Goal: Task Accomplishment & Management: Manage account settings

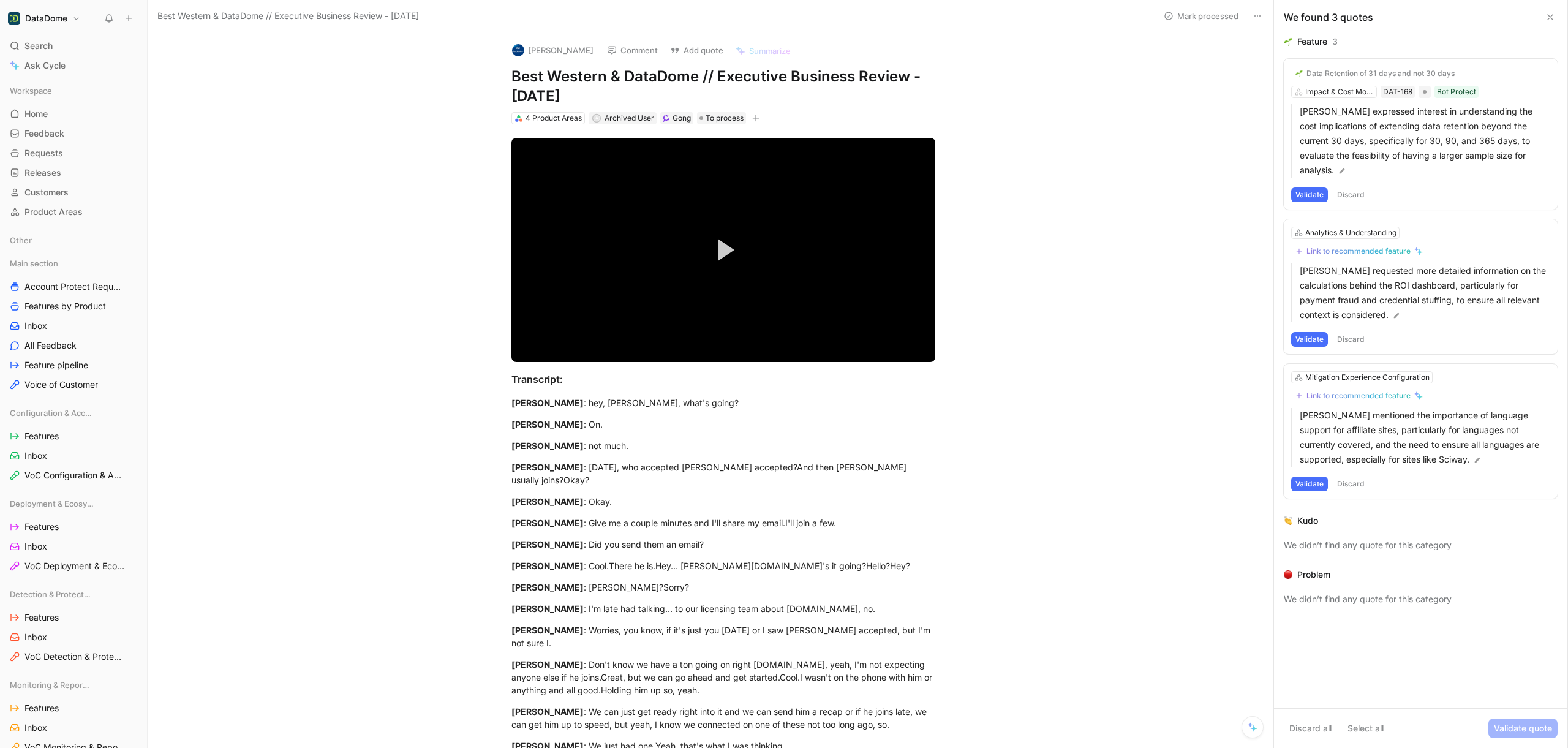
scroll to position [2, 0]
click at [45, 43] on span "Search" at bounding box center [38, 45] width 28 height 15
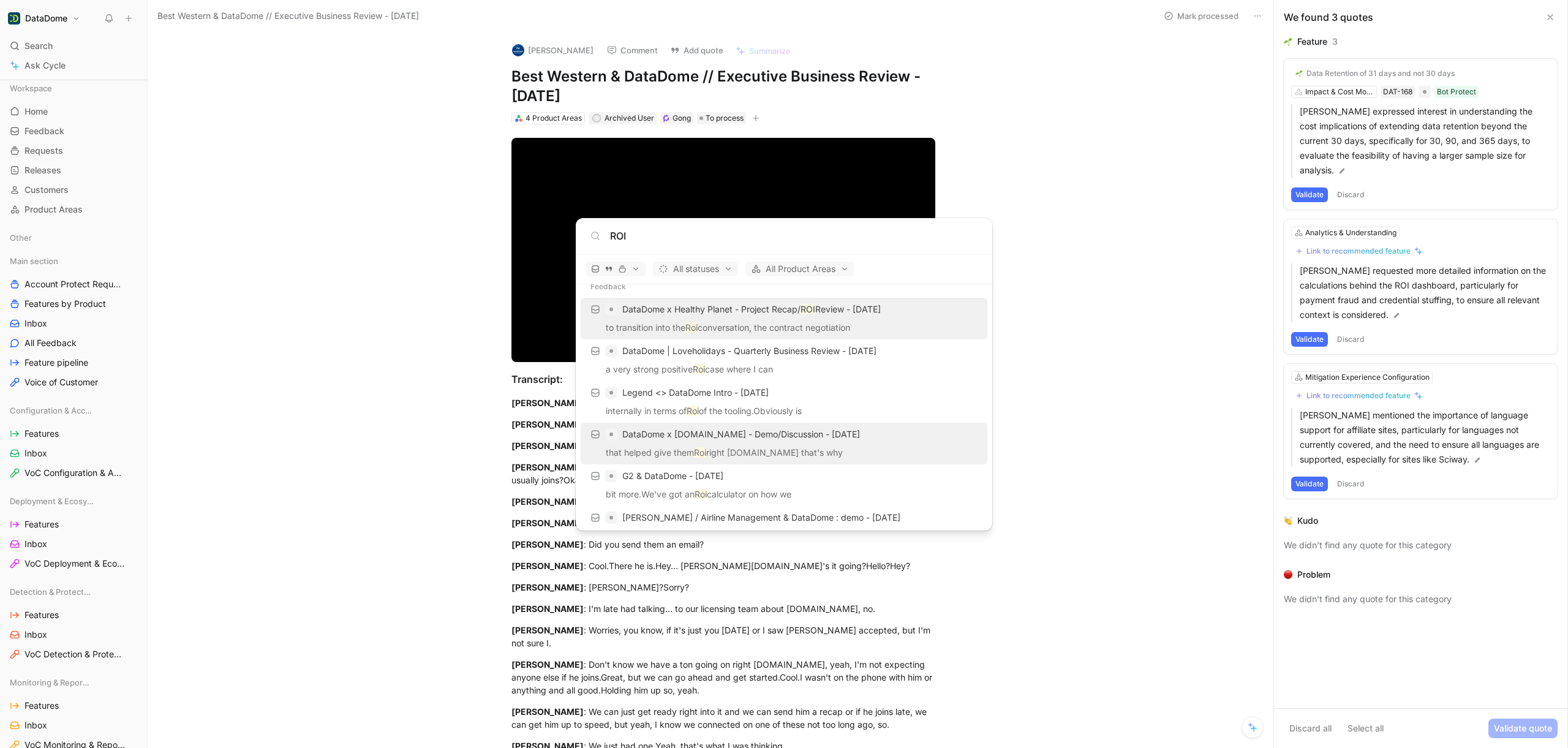
scroll to position [0, 0]
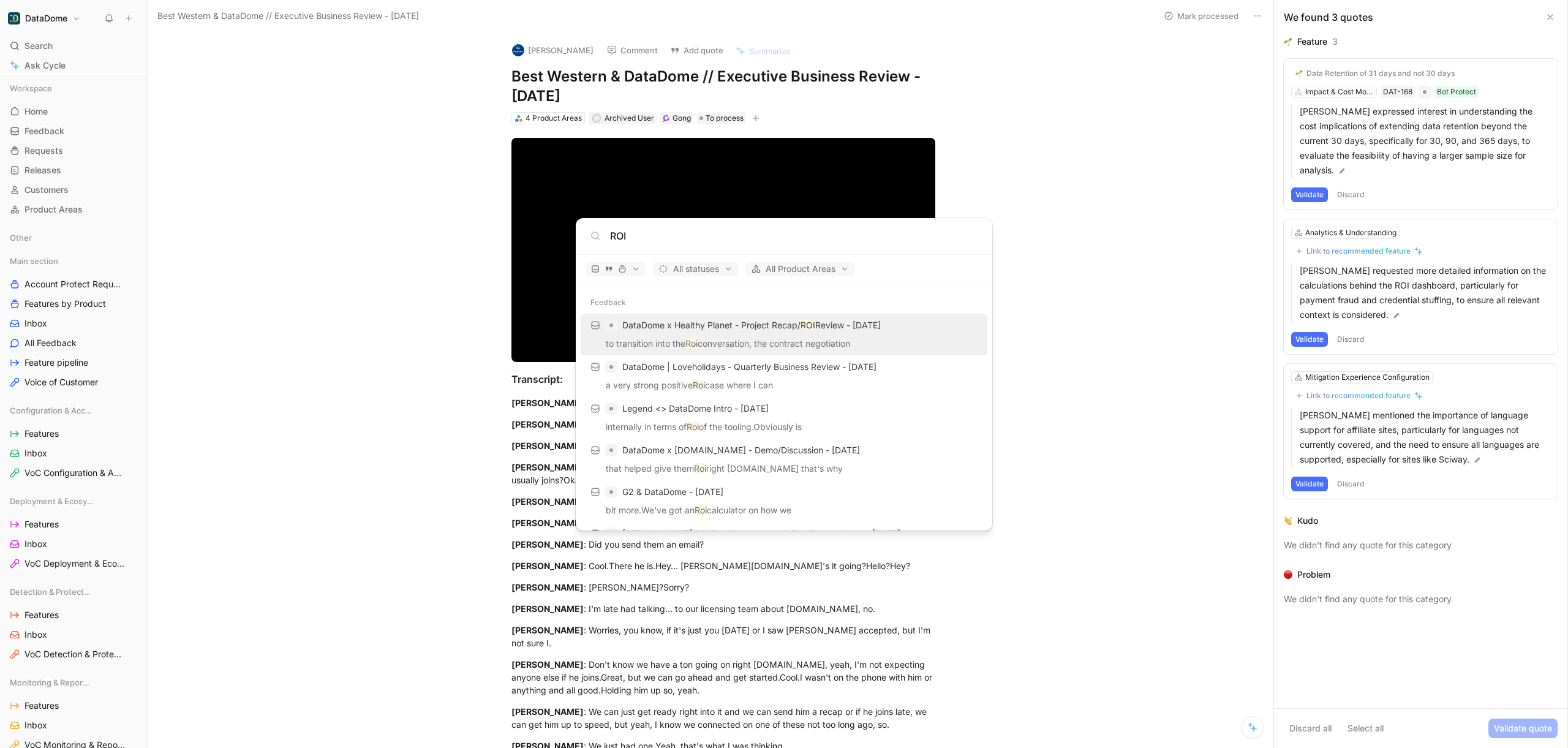
type input "ROI"
click at [465, 373] on body "DataDome Search ⌘ K Ask Cycle Workspace Home G then H Feedback G then F Request…" at bounding box center [784, 374] width 1568 height 748
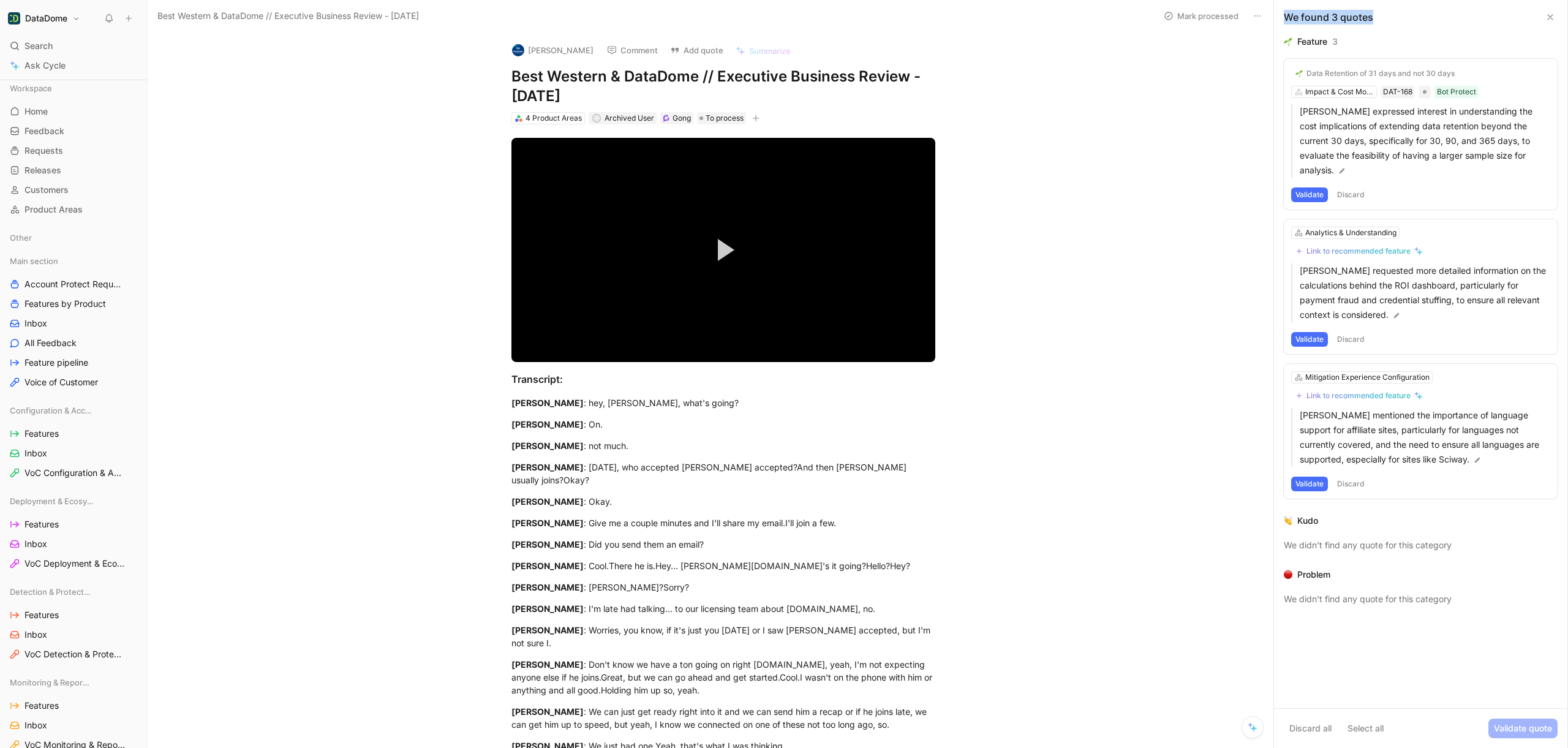
drag, startPoint x: 1284, startPoint y: 17, endPoint x: 1400, endPoint y: 18, distance: 116.0
click at [1400, 18] on div "We found 3 quotes" at bounding box center [1420, 17] width 294 height 35
click at [1329, 44] on div "Feature 3" at bounding box center [1420, 42] width 274 height 15
drag, startPoint x: 1312, startPoint y: 526, endPoint x: 1294, endPoint y: 520, distance: 19.0
click at [1294, 520] on div "Kudo" at bounding box center [1420, 520] width 274 height 15
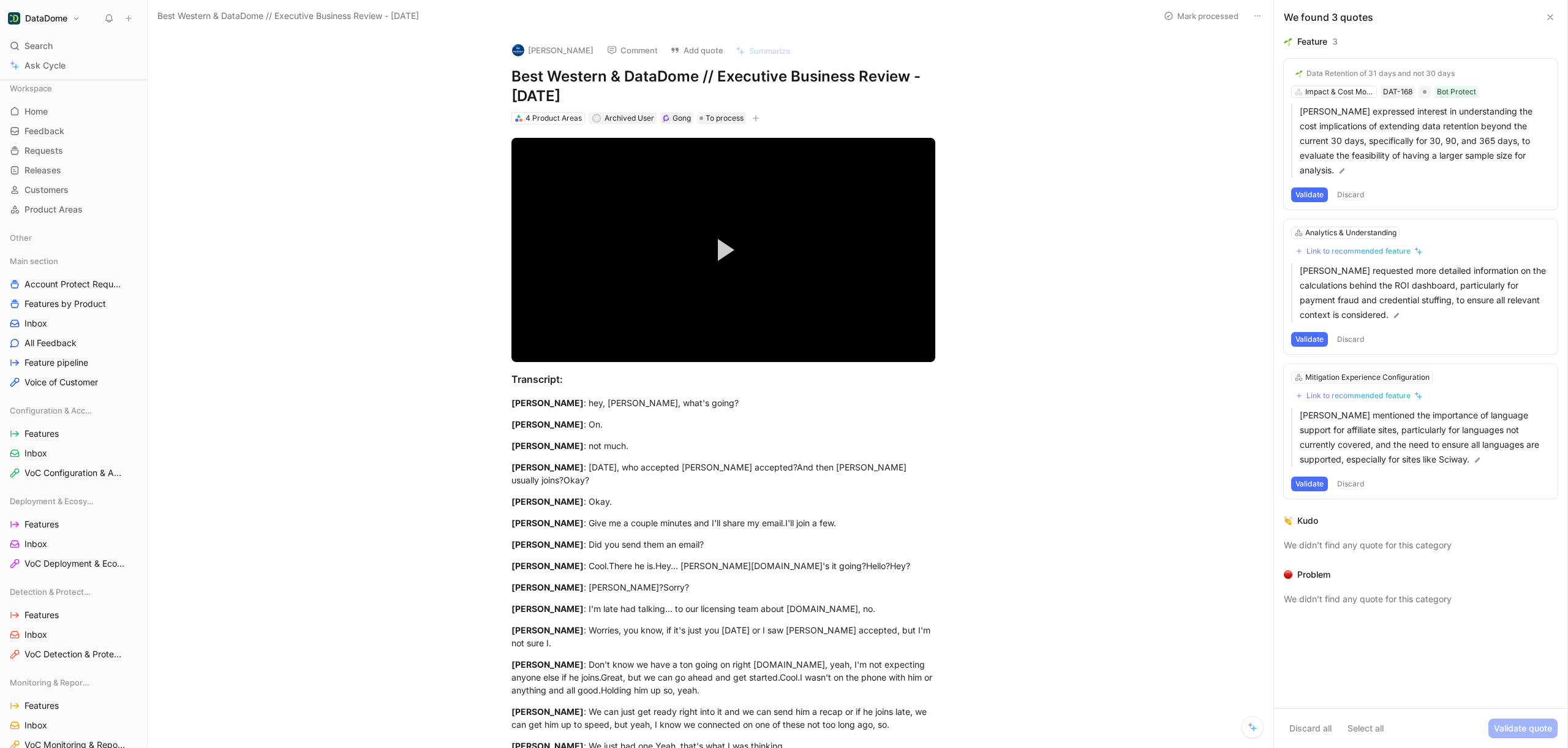
click at [1395, 32] on div "We found 3 quotes" at bounding box center [1420, 17] width 294 height 35
click at [55, 110] on link "Home G then H" at bounding box center [73, 111] width 137 height 18
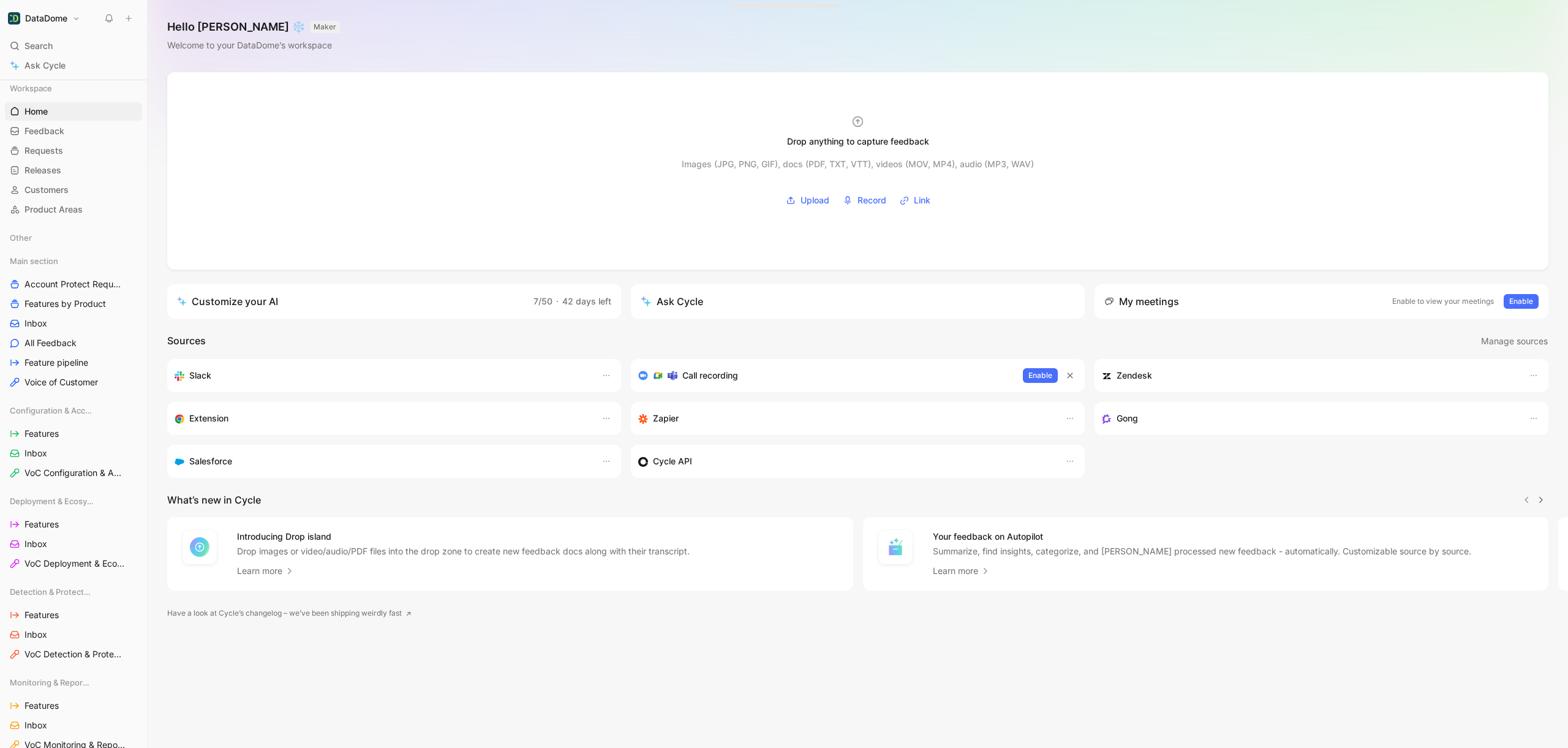
click at [60, 17] on h1 "DataDome" at bounding box center [46, 18] width 42 height 11
click at [98, 128] on div "Workspace settings G then S" at bounding box center [83, 125] width 151 height 19
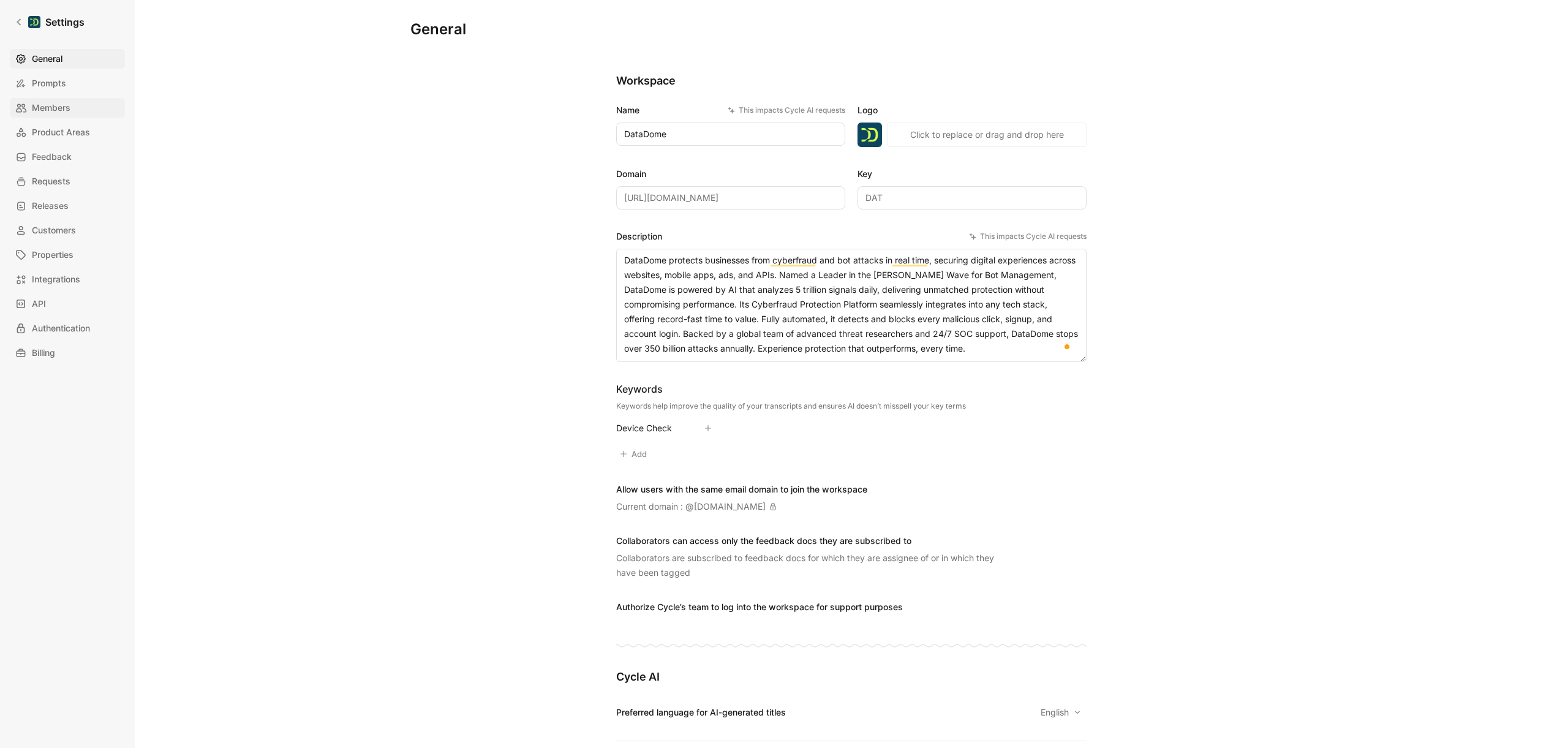
click at [58, 107] on span "Members" at bounding box center [51, 108] width 38 height 15
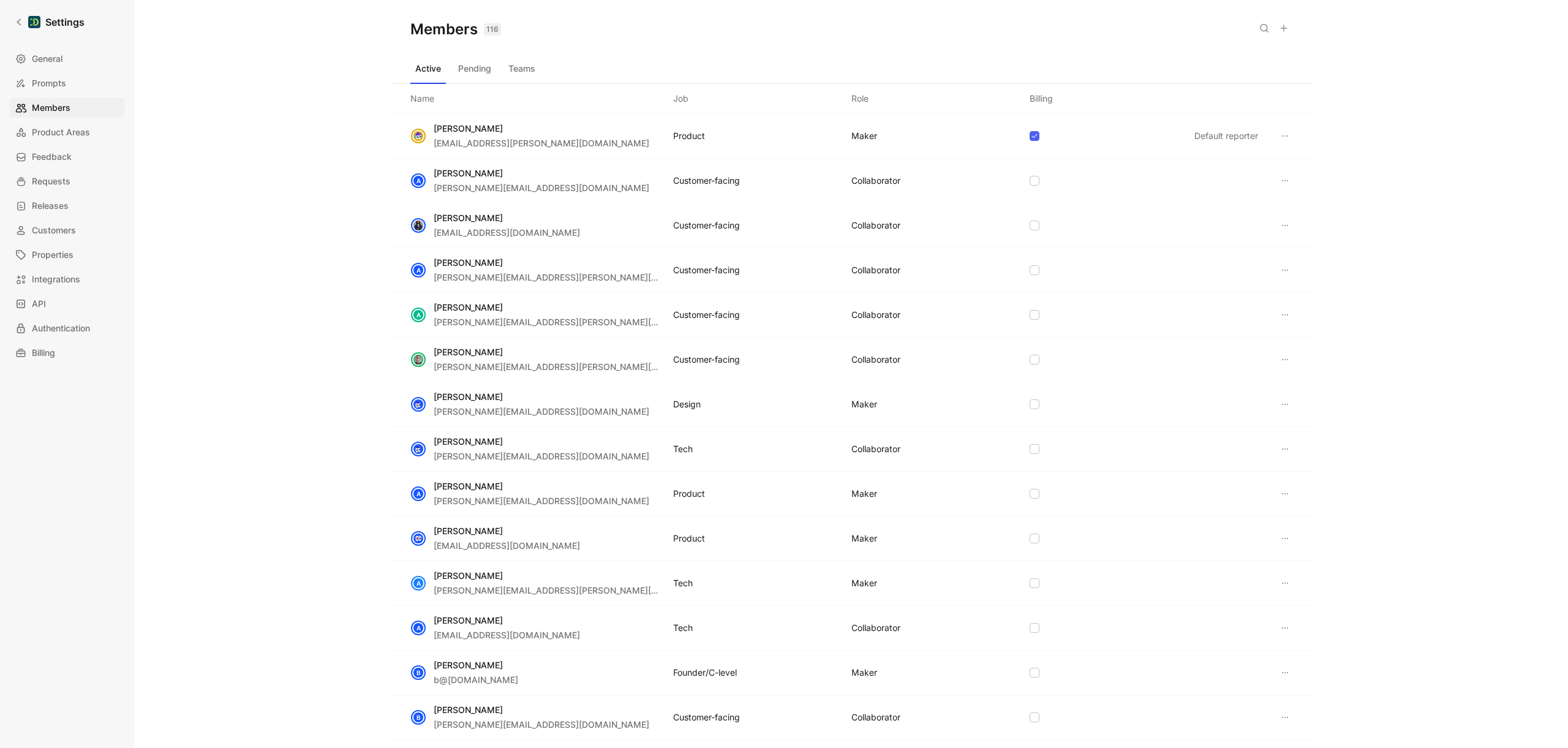
click at [490, 68] on button "Pending" at bounding box center [475, 68] width 43 height 19
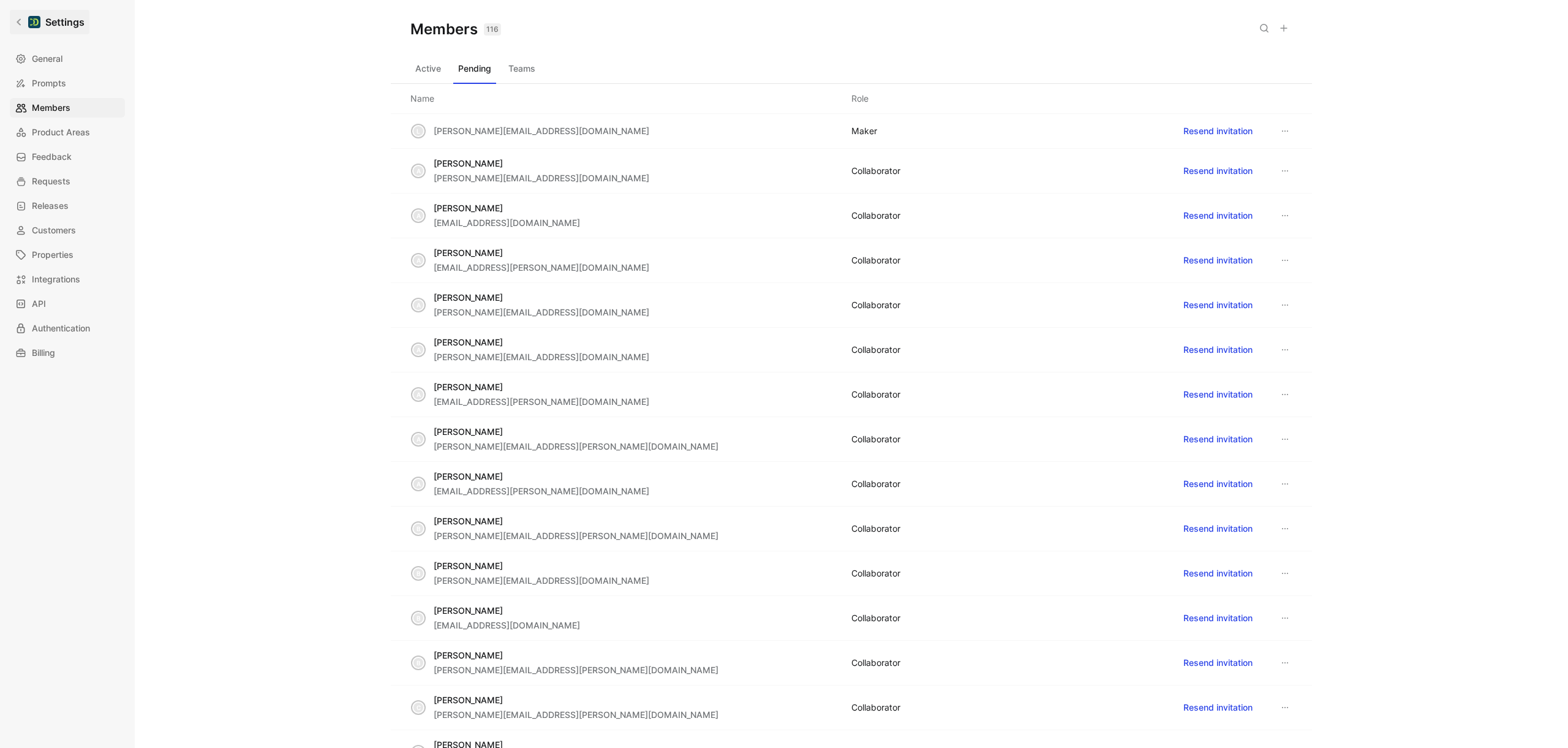
click at [20, 23] on icon at bounding box center [18, 22] width 8 height 8
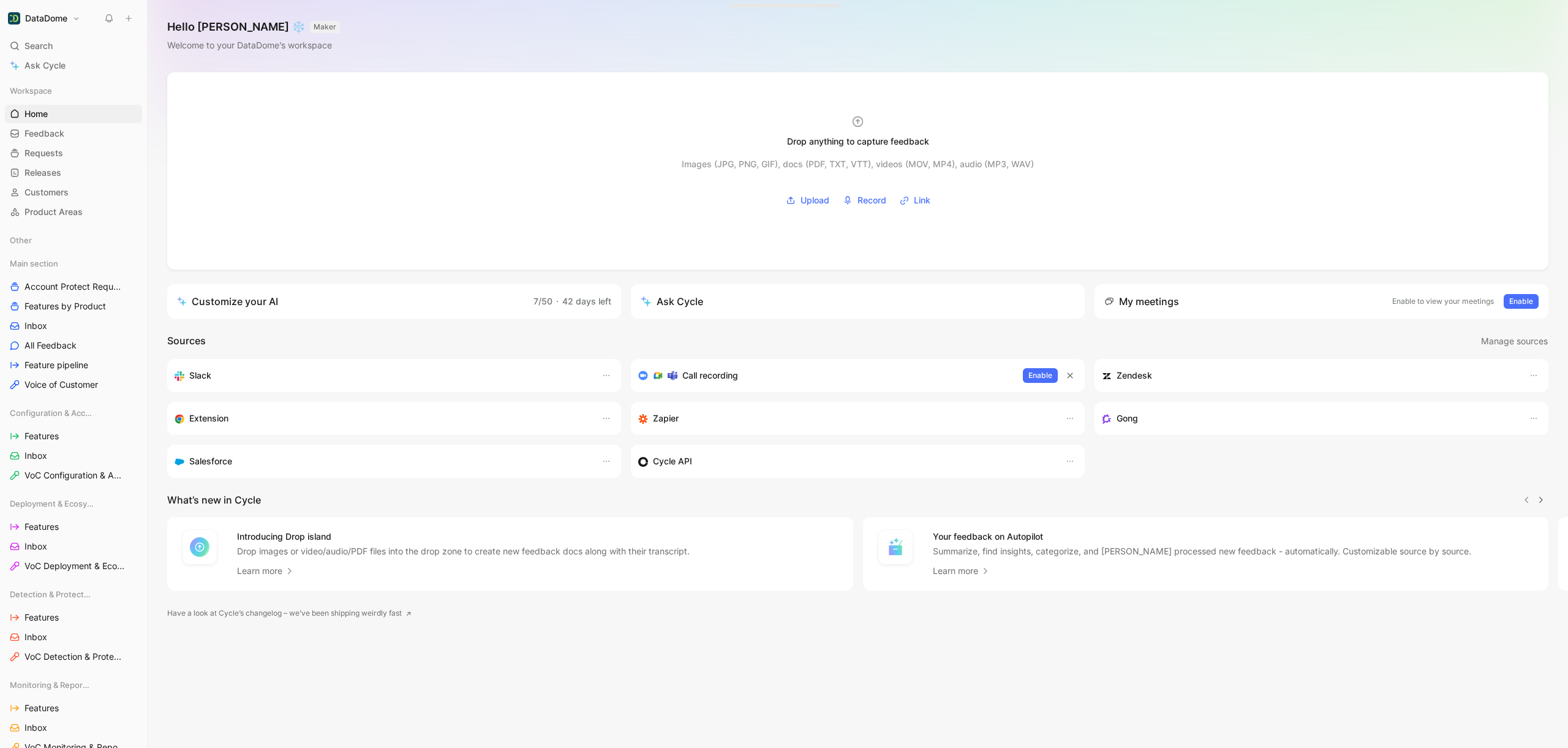
click at [199, 58] on div "Hello [PERSON_NAME] ❄️ MAKER Welcome to your DataDome’s workspace" at bounding box center [858, 36] width 1420 height 72
click at [79, 214] on span "Product Areas" at bounding box center [54, 212] width 58 height 12
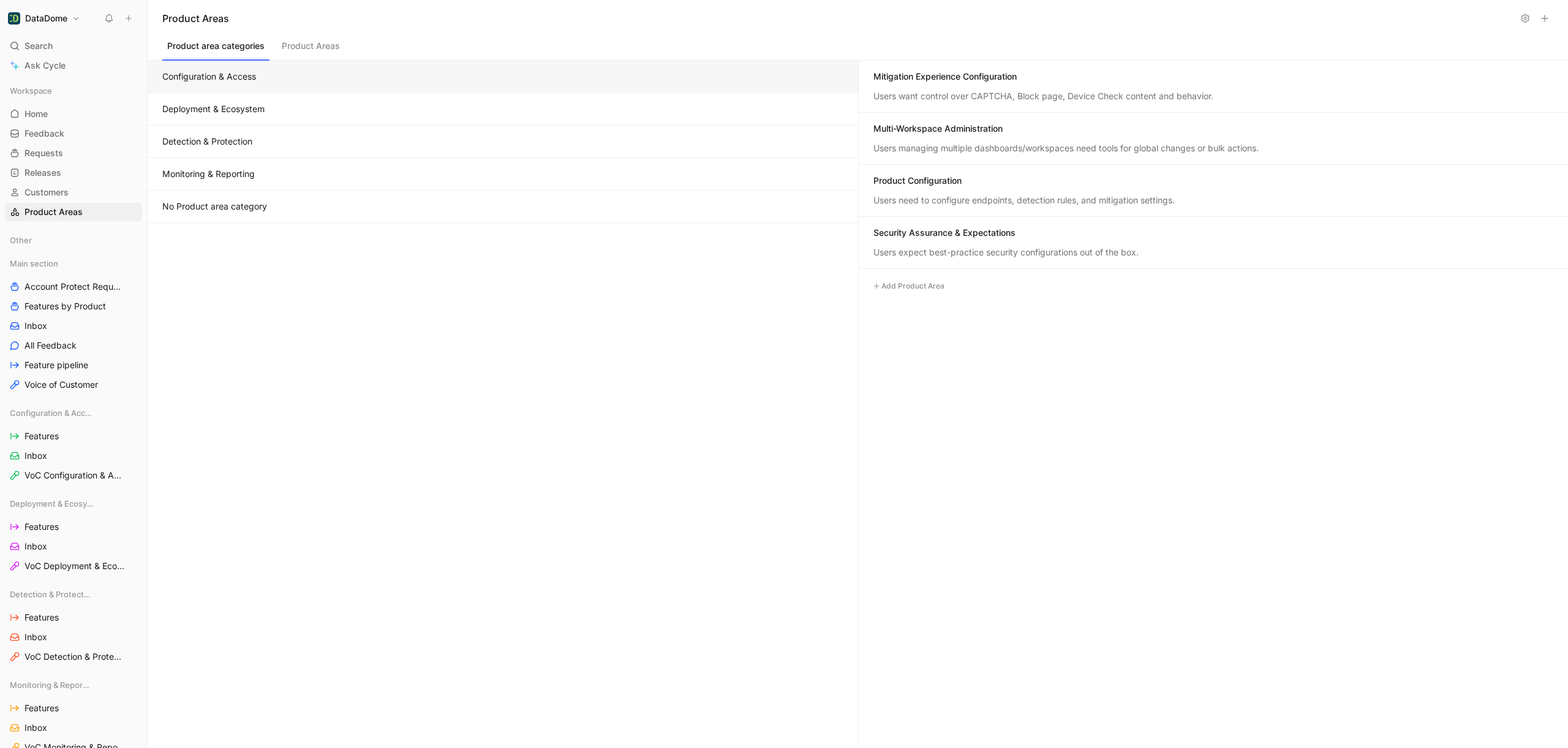
click at [55, 22] on h1 "DataDome" at bounding box center [46, 18] width 42 height 11
click at [55, 122] on div "Workspace settings G then S" at bounding box center [83, 125] width 151 height 19
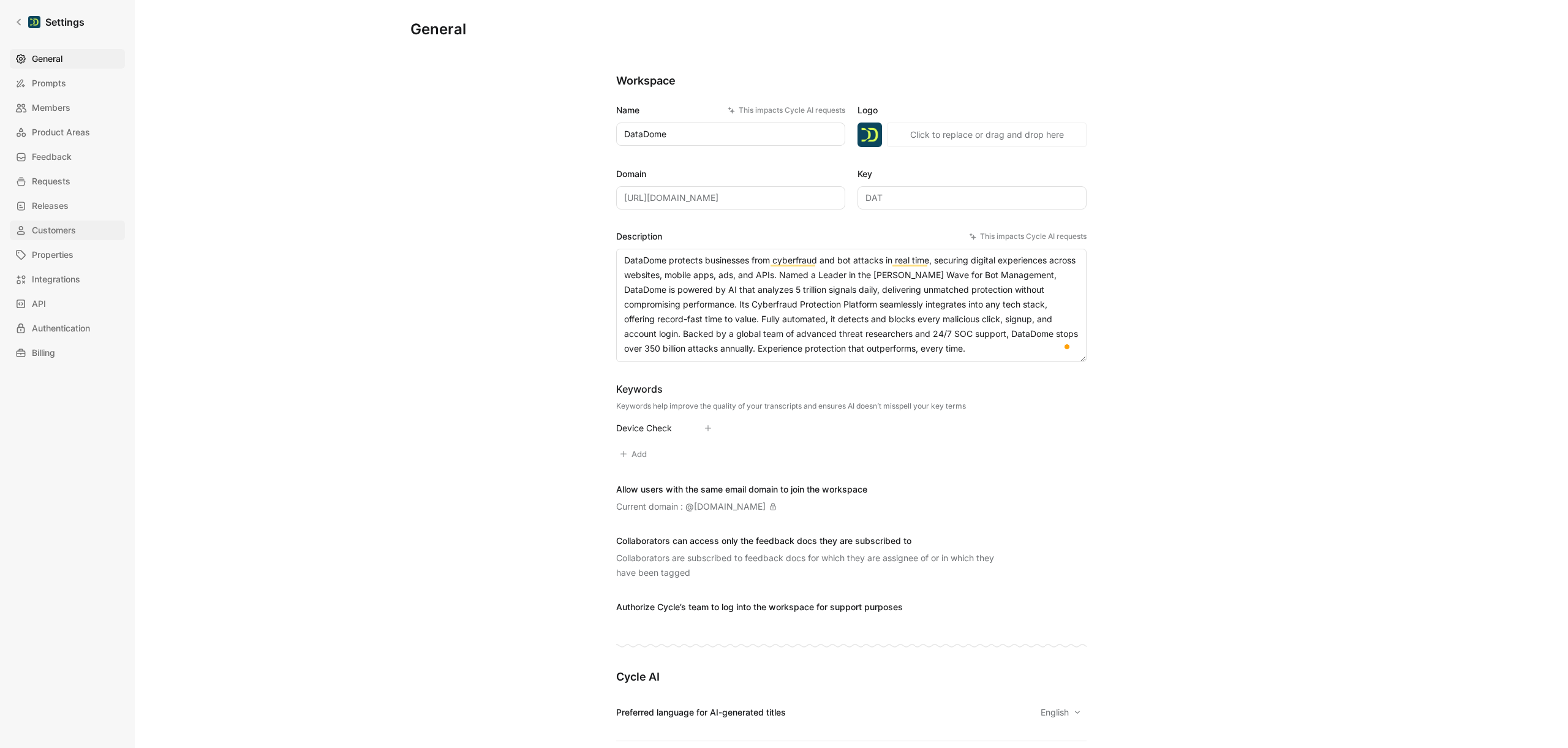
click at [73, 236] on span "Customers" at bounding box center [53, 230] width 44 height 15
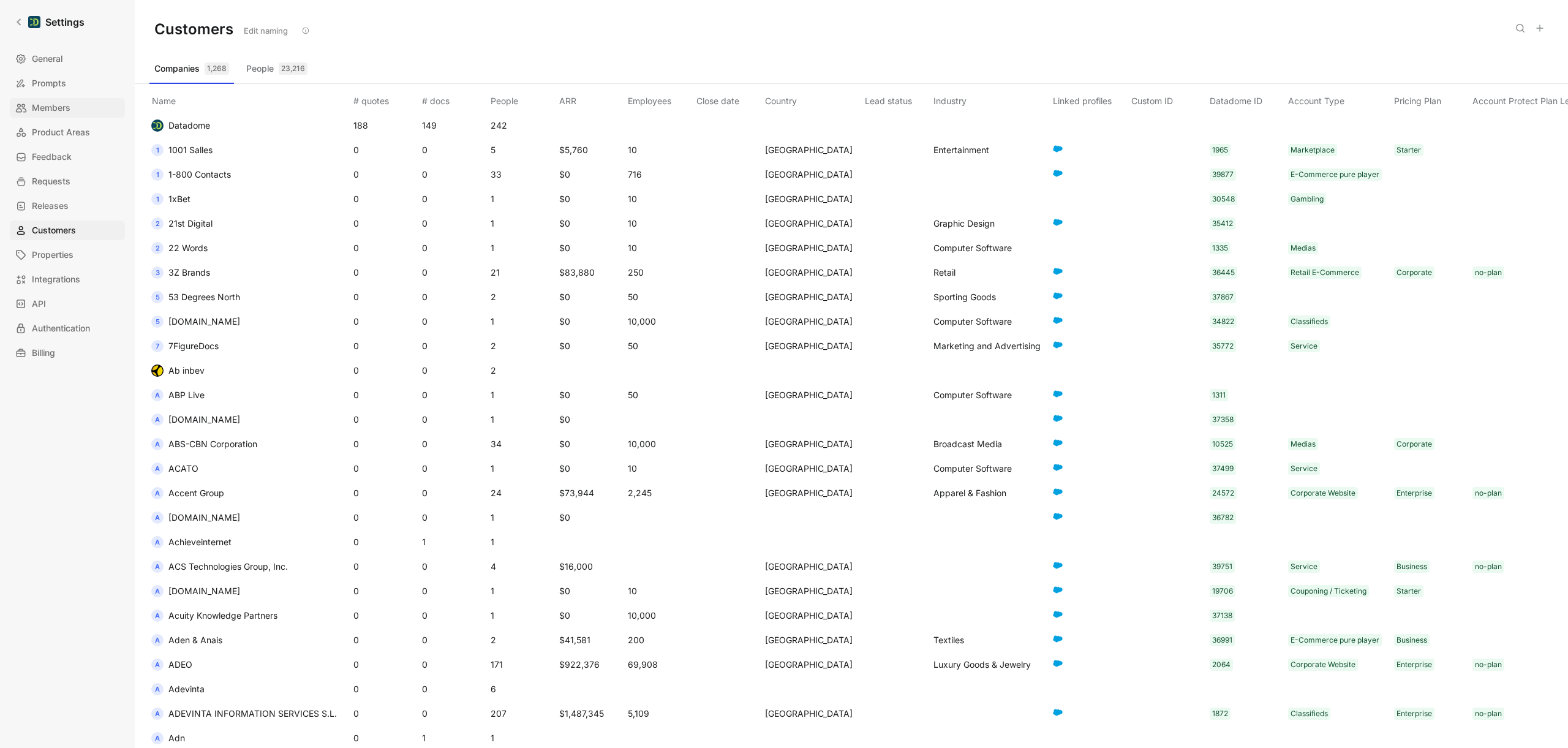
click at [55, 98] on link "Members" at bounding box center [68, 107] width 115 height 19
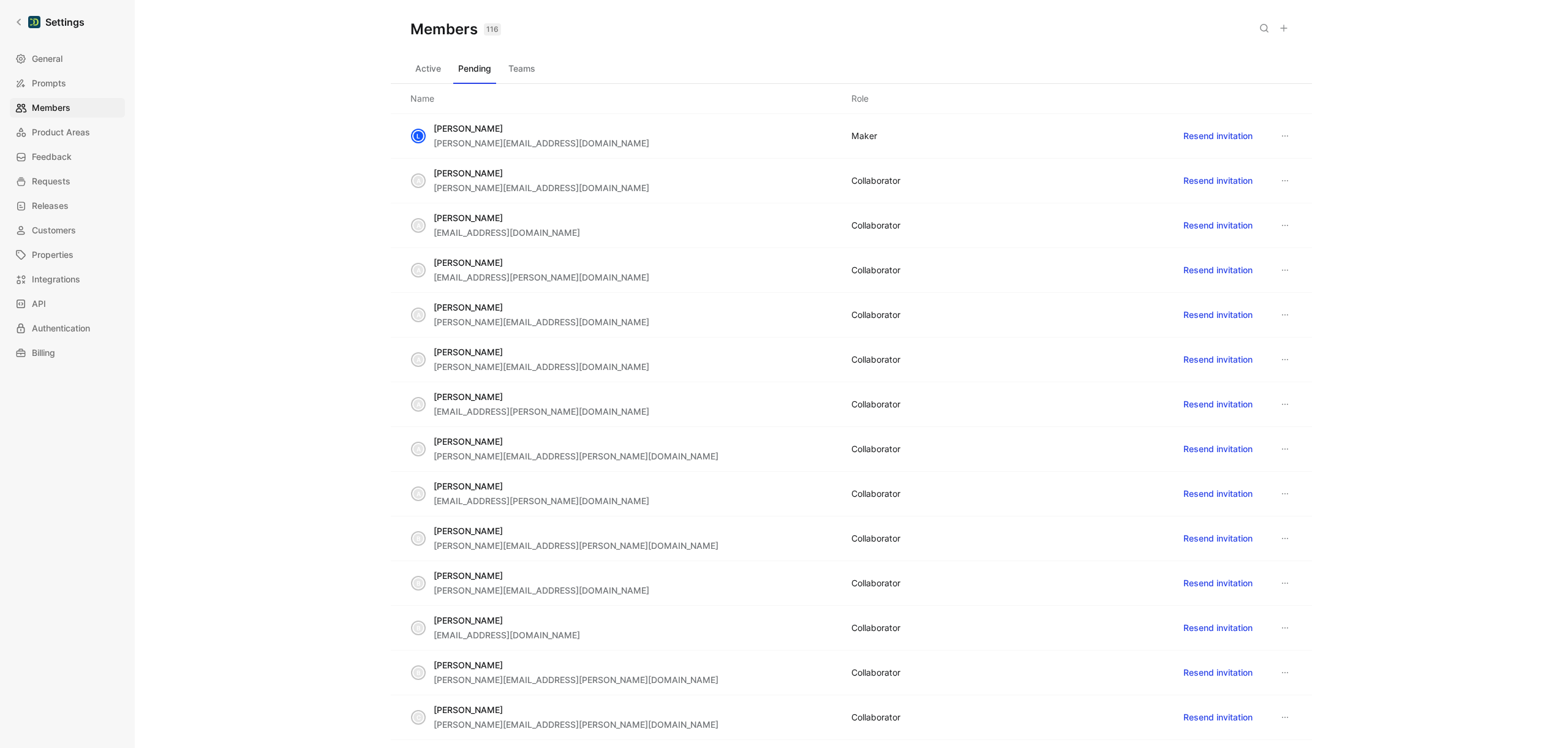
click at [426, 70] on button "Active" at bounding box center [428, 68] width 35 height 19
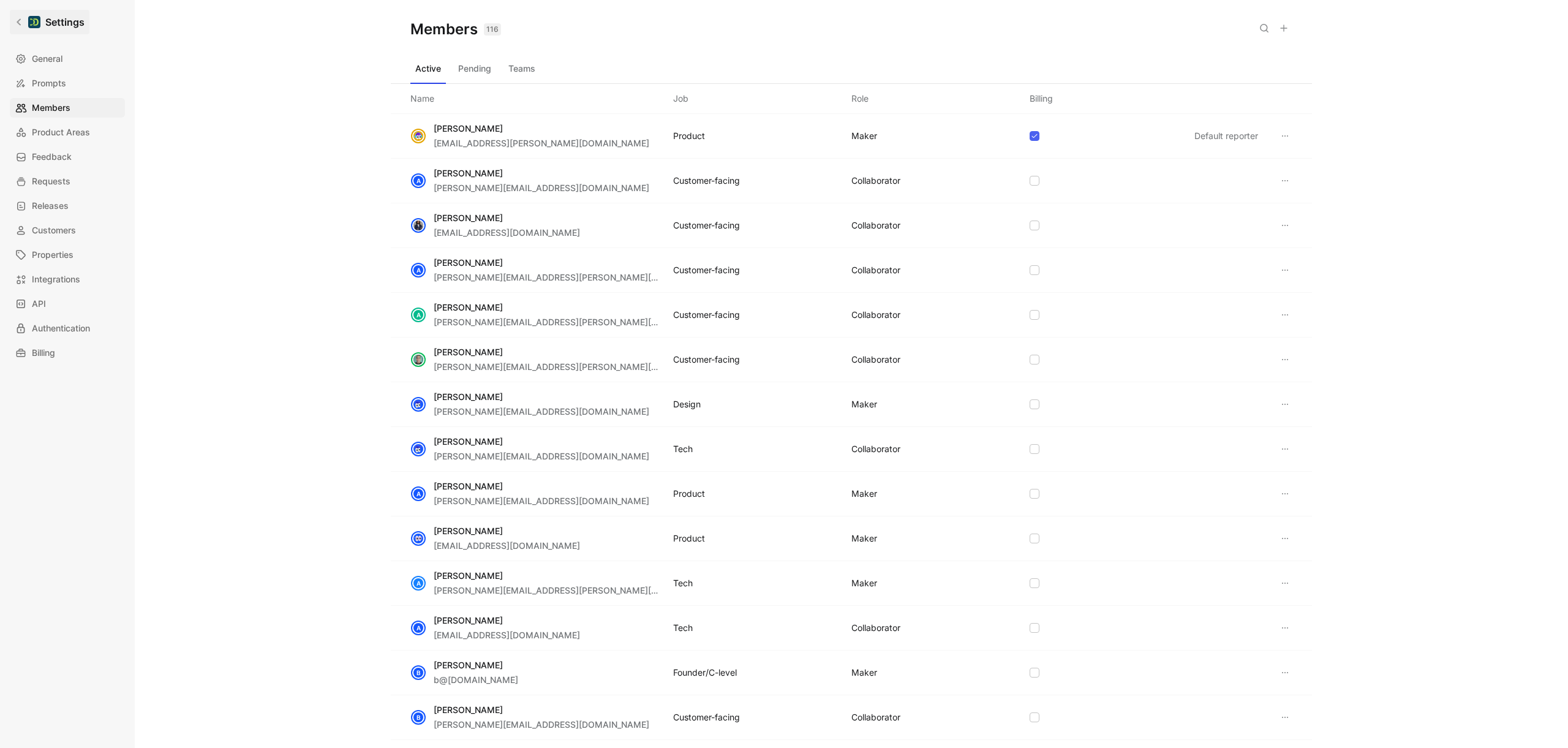
click at [26, 22] on link "Settings" at bounding box center [50, 22] width 80 height 25
